Goal: Find contact information: Find contact information

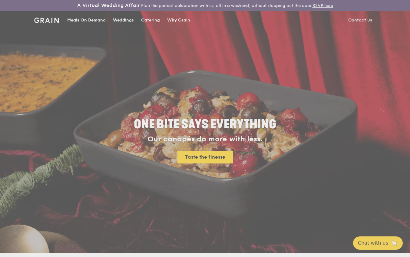
click at [355, 19] on div "Weddings by Grain presents Plan the perfect celebration with us, all in a weeke…" at bounding box center [205, 128] width 410 height 257
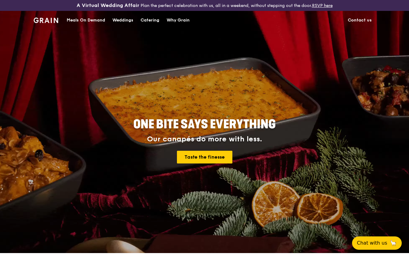
click at [356, 20] on link "Contact us" at bounding box center [359, 20] width 31 height 18
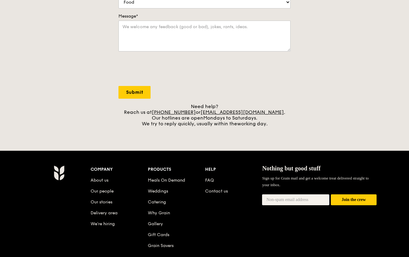
scroll to position [182, 0]
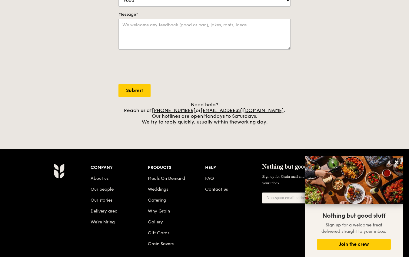
click at [395, 162] on icon at bounding box center [396, 162] width 5 height 5
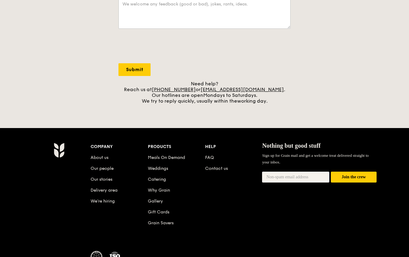
scroll to position [212, 0]
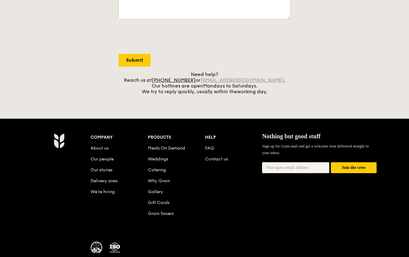
click at [250, 81] on link "[EMAIL_ADDRESS][DOMAIN_NAME]" at bounding box center [241, 80] width 83 height 6
